Goal: Task Accomplishment & Management: Manage account settings

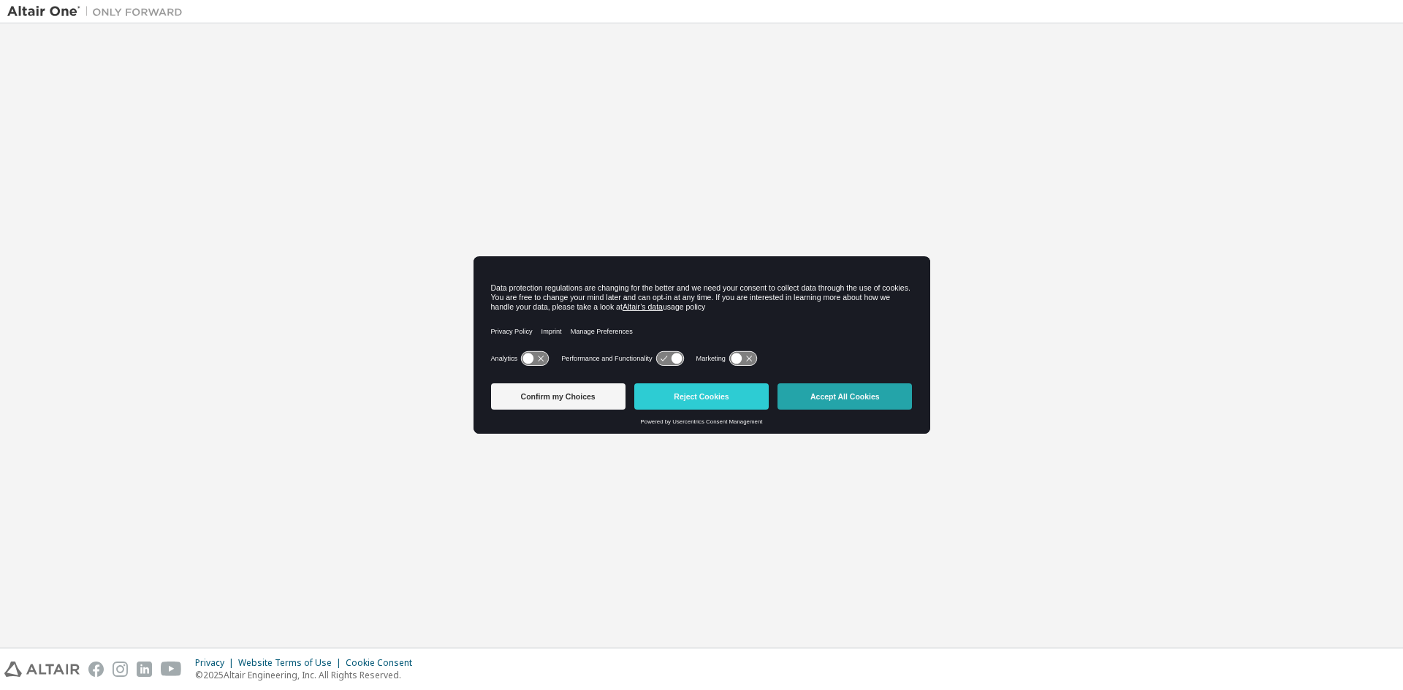
click at [832, 397] on button "Accept All Cookies" at bounding box center [844, 397] width 134 height 26
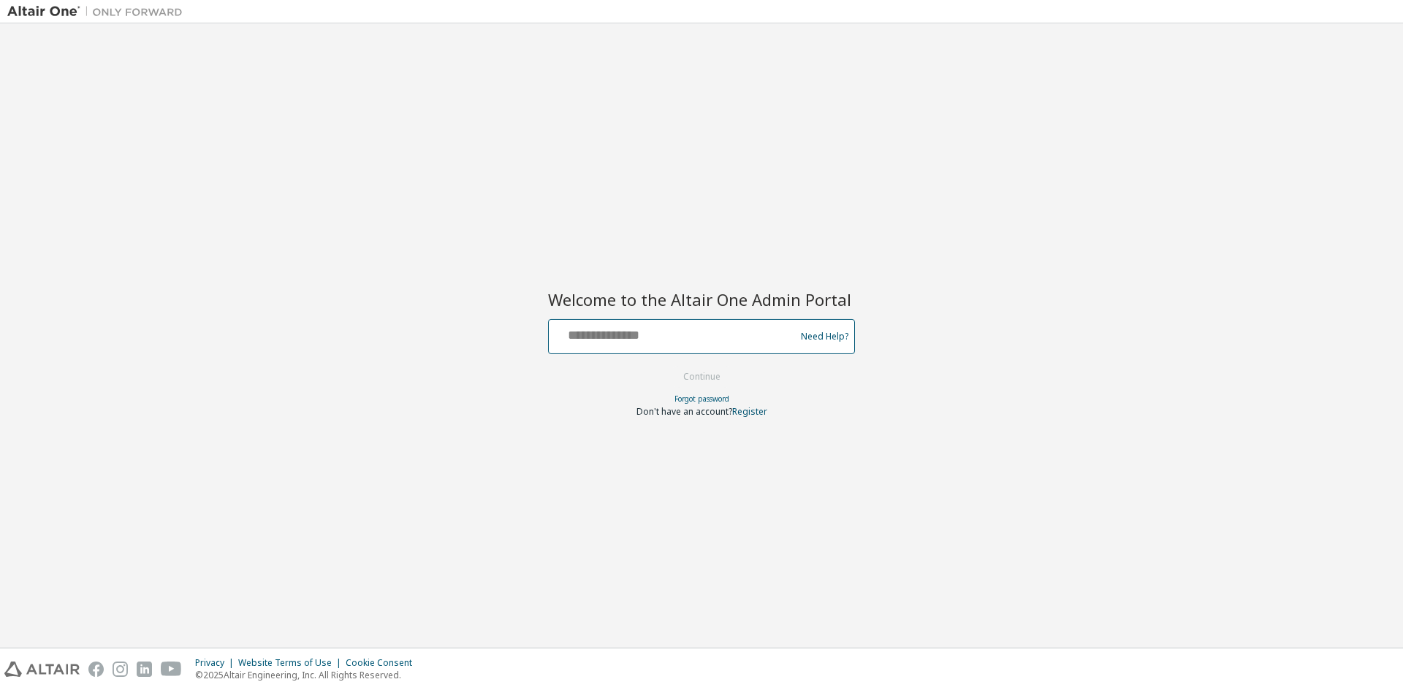
click at [709, 338] on input "text" at bounding box center [674, 333] width 239 height 21
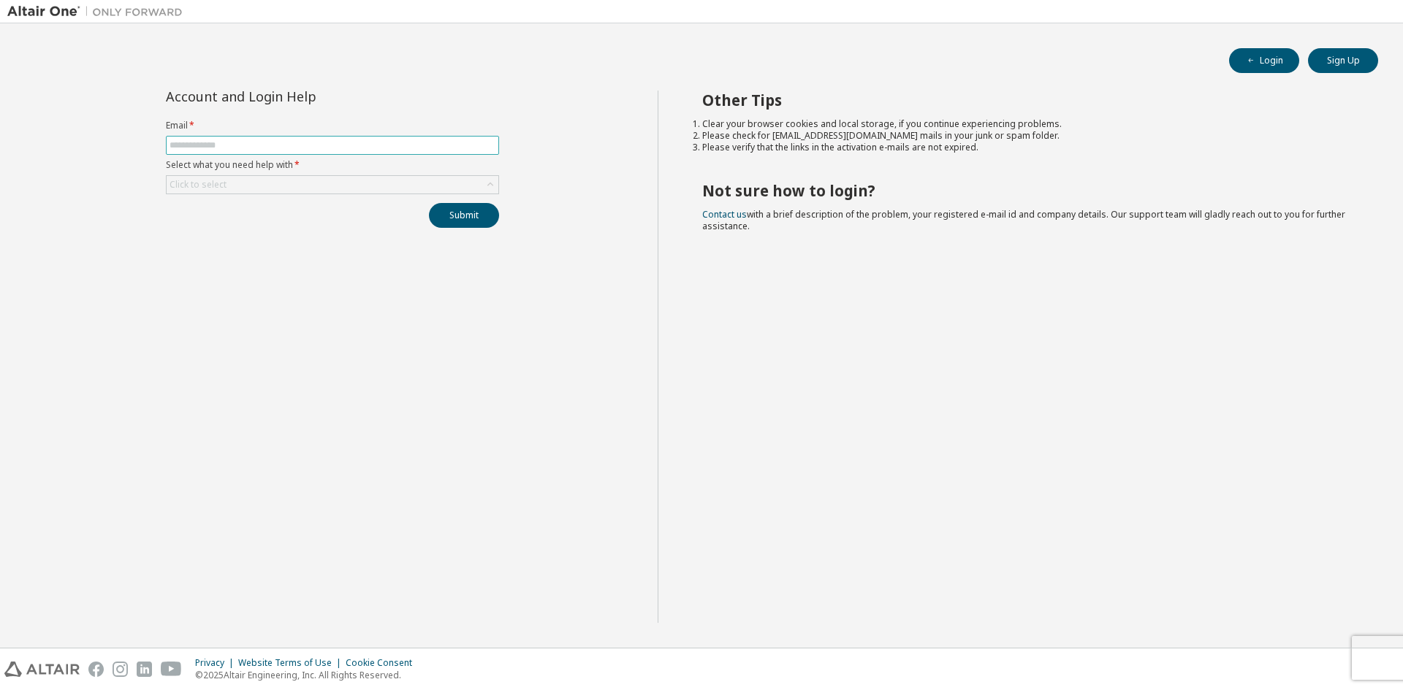
click at [339, 145] on input "text" at bounding box center [333, 146] width 326 height 12
type input "**********"
click at [311, 178] on div "Click to select" at bounding box center [333, 185] width 332 height 18
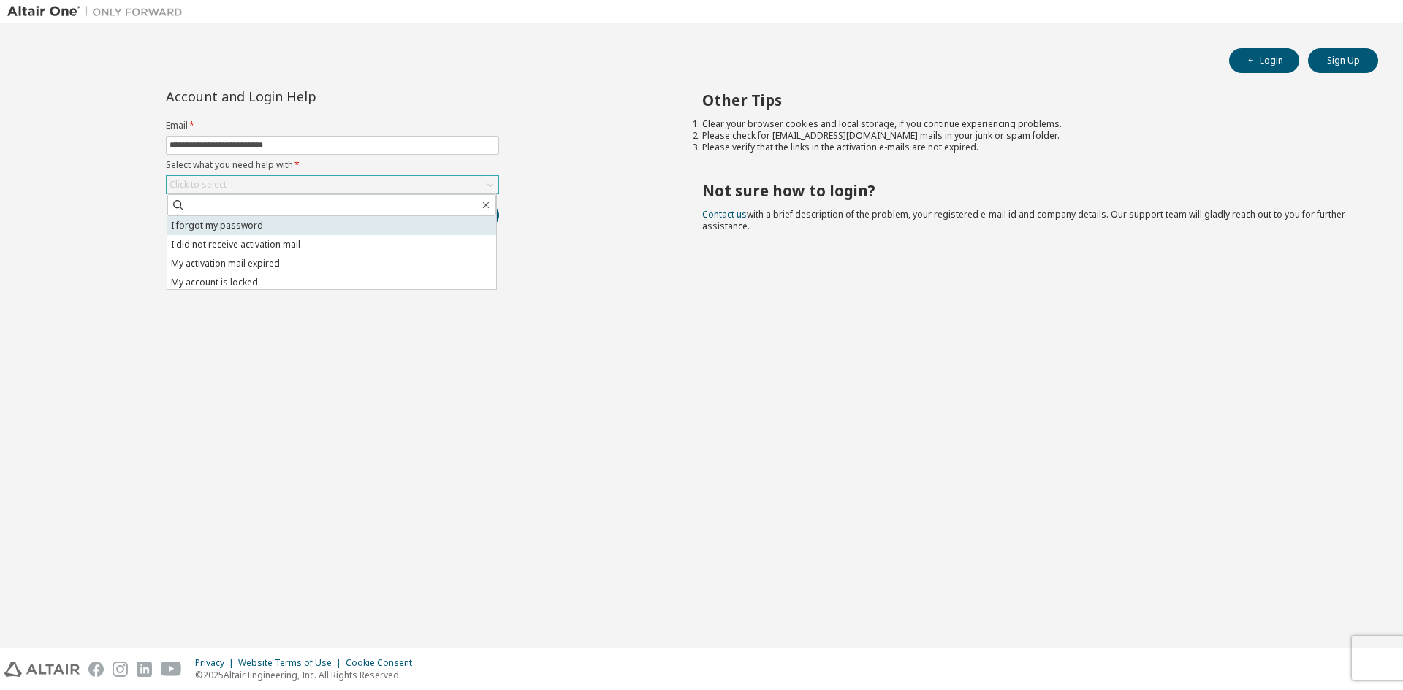
click at [295, 229] on li "I forgot my password" at bounding box center [331, 225] width 329 height 19
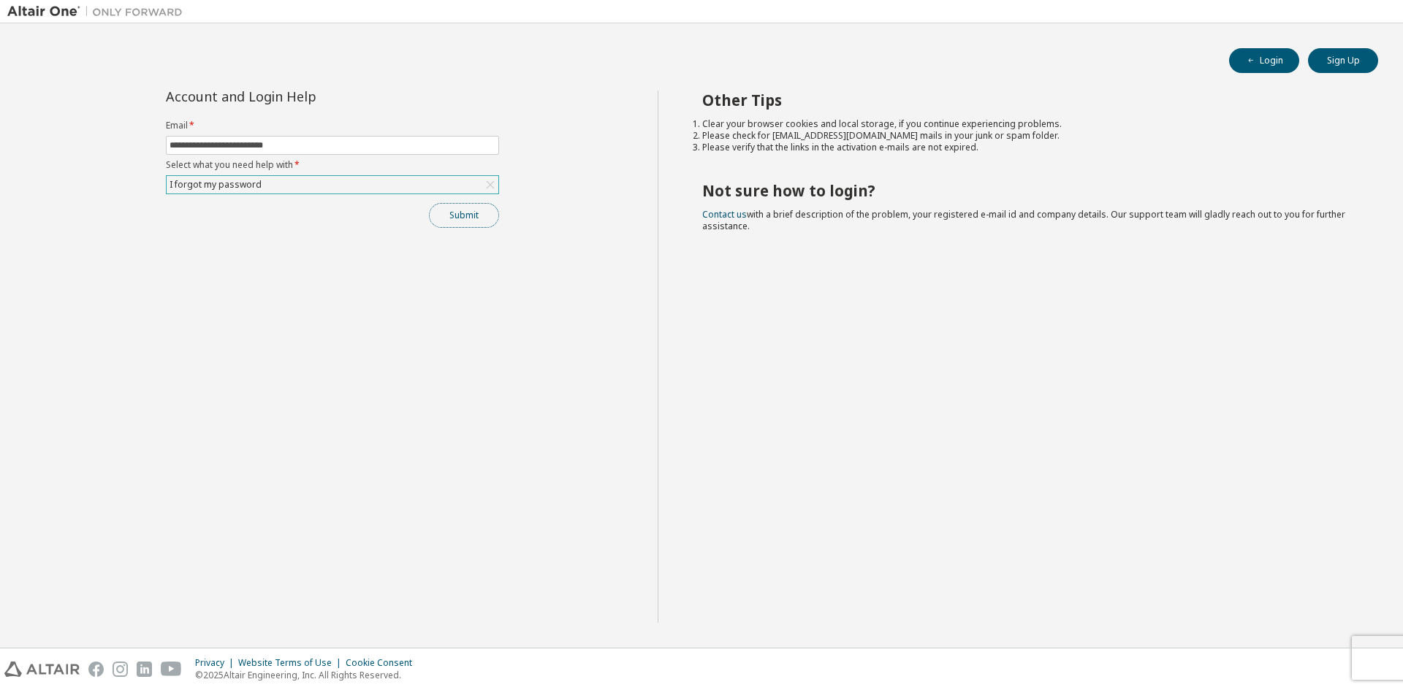
click at [463, 223] on button "Submit" at bounding box center [464, 215] width 70 height 25
